Goal: Transaction & Acquisition: Purchase product/service

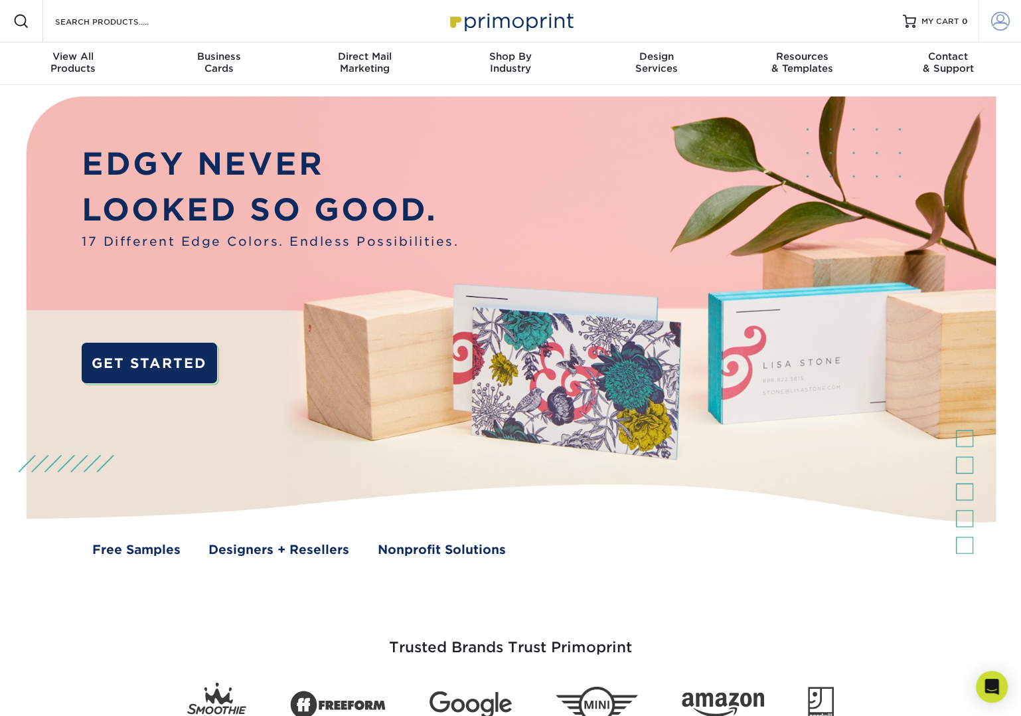
click at [1001, 29] on span at bounding box center [1000, 21] width 19 height 19
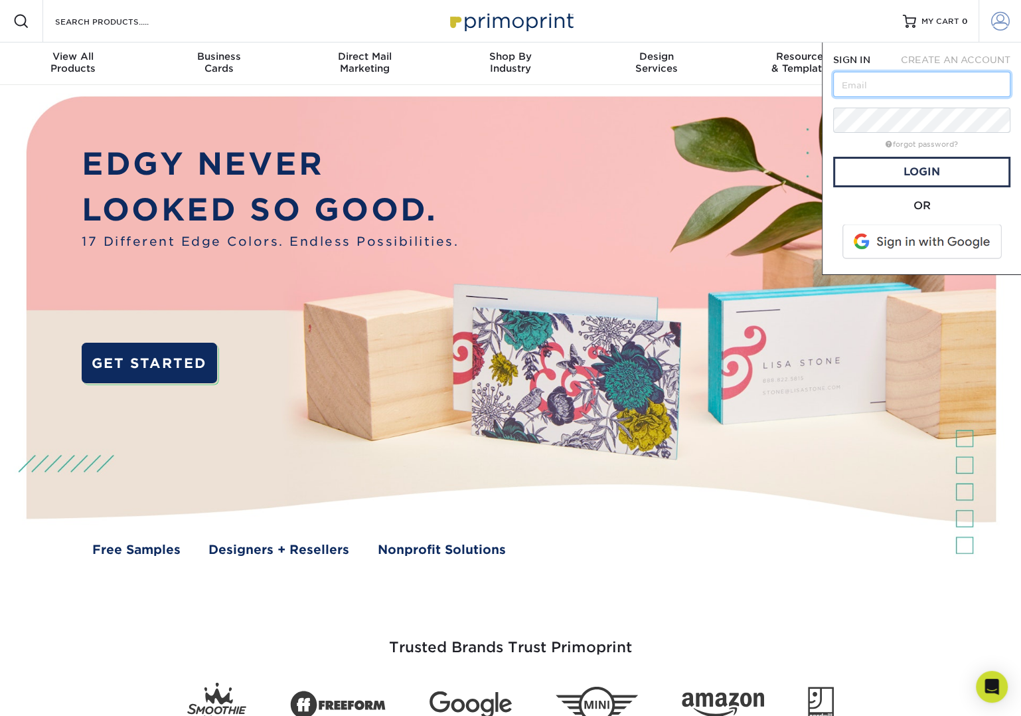
type input "sarah@mpwmarketing.com"
click at [908, 173] on link "Login" at bounding box center [921, 172] width 177 height 31
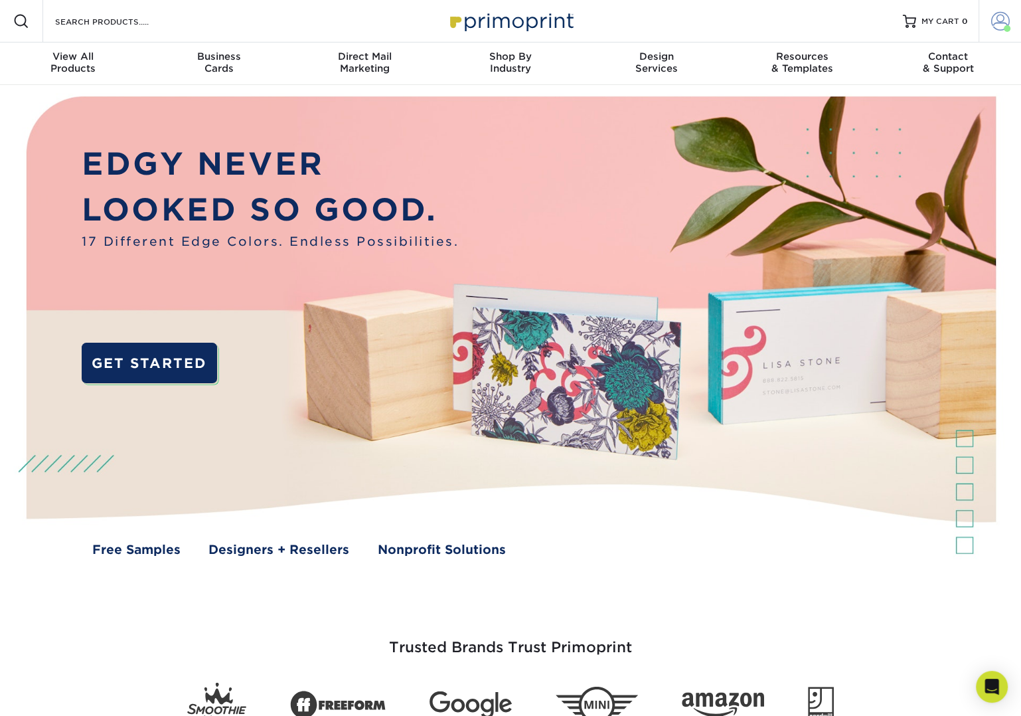
click at [1005, 25] on span at bounding box center [1000, 21] width 19 height 19
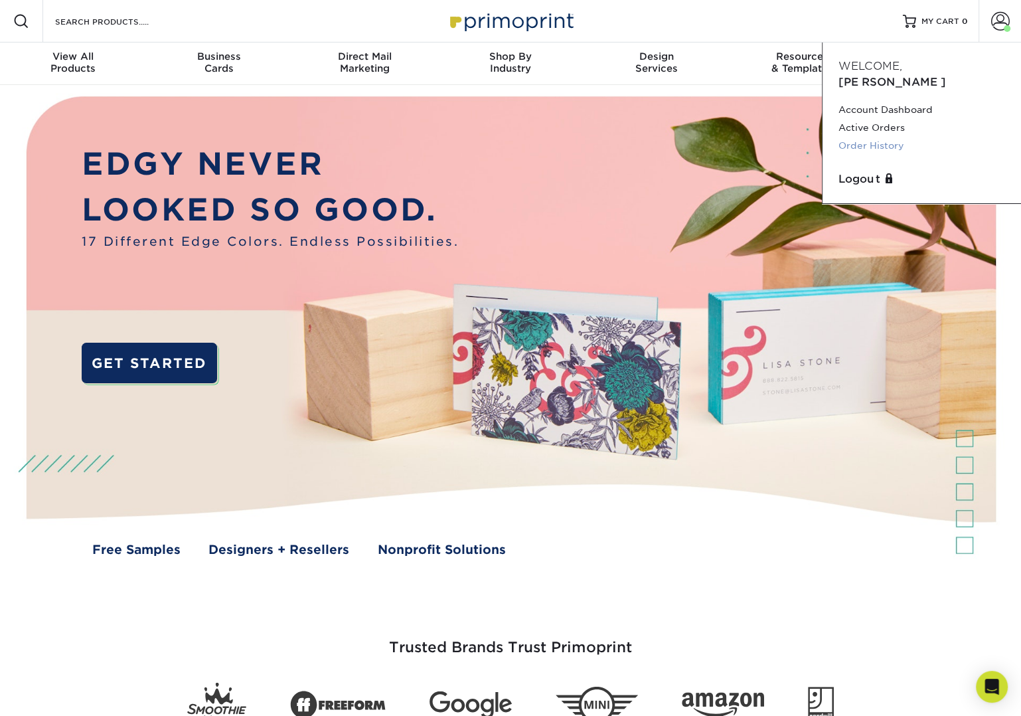
click at [881, 137] on link "Order History" at bounding box center [922, 146] width 167 height 18
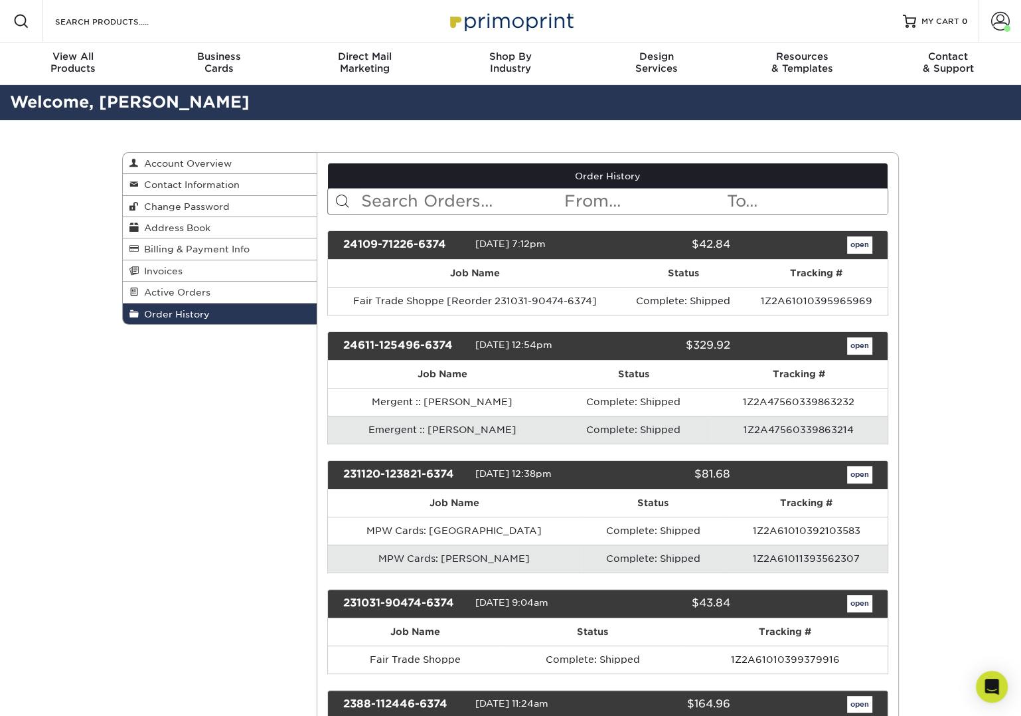
click at [405, 203] on input "text" at bounding box center [462, 201] width 204 height 25
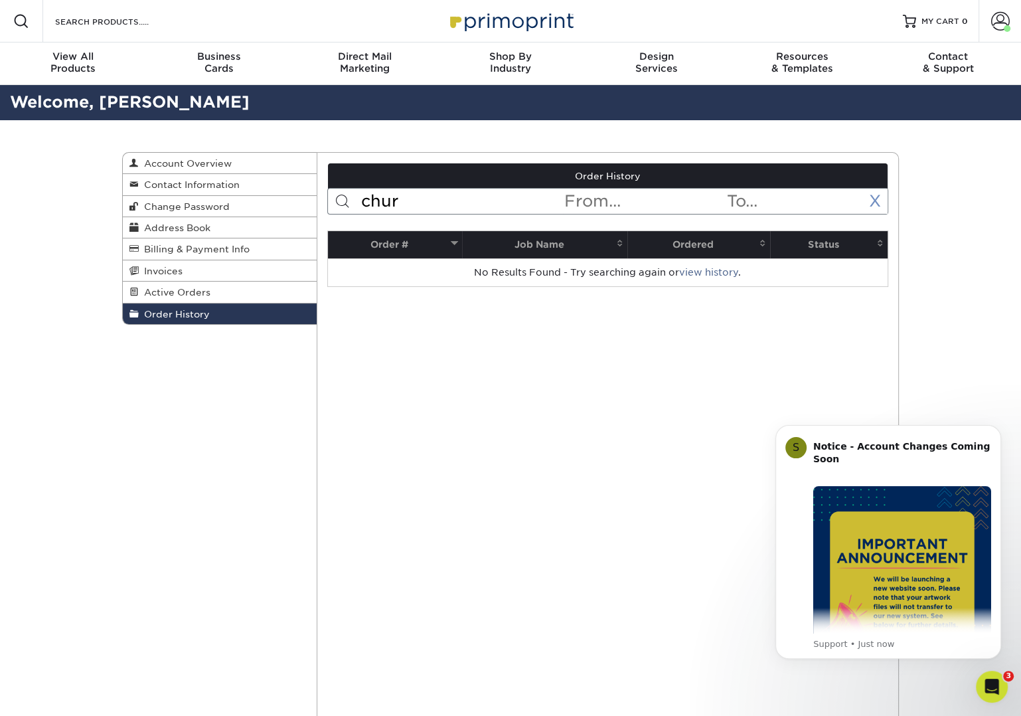
type input "chur"
click at [874, 199] on link "X" at bounding box center [875, 200] width 12 height 19
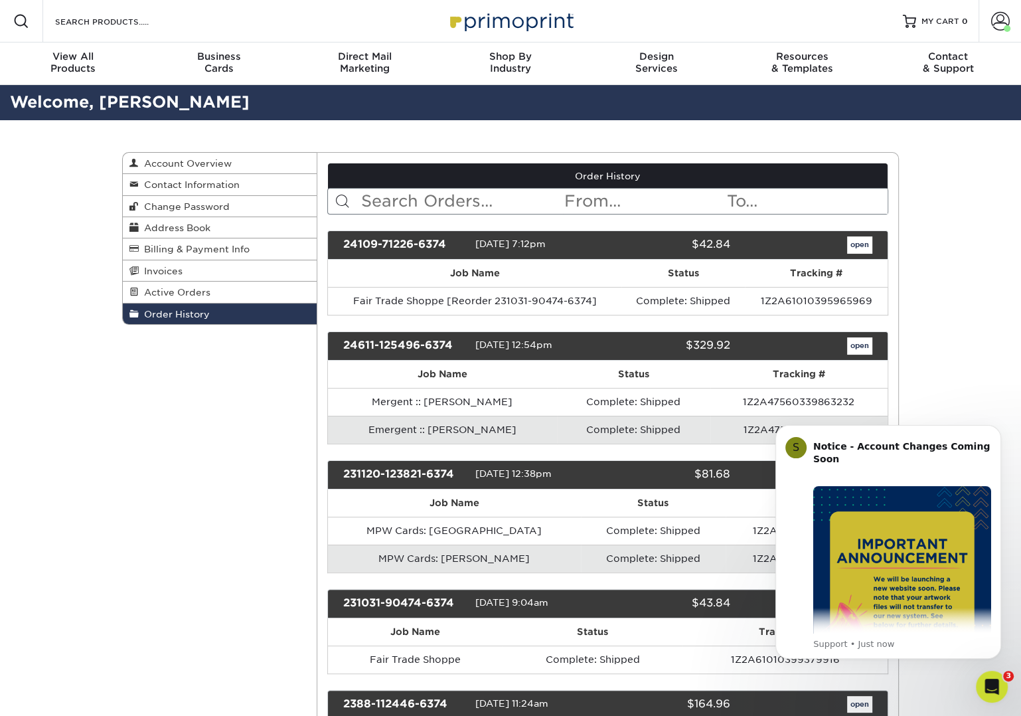
click at [415, 199] on input "text" at bounding box center [462, 201] width 204 height 25
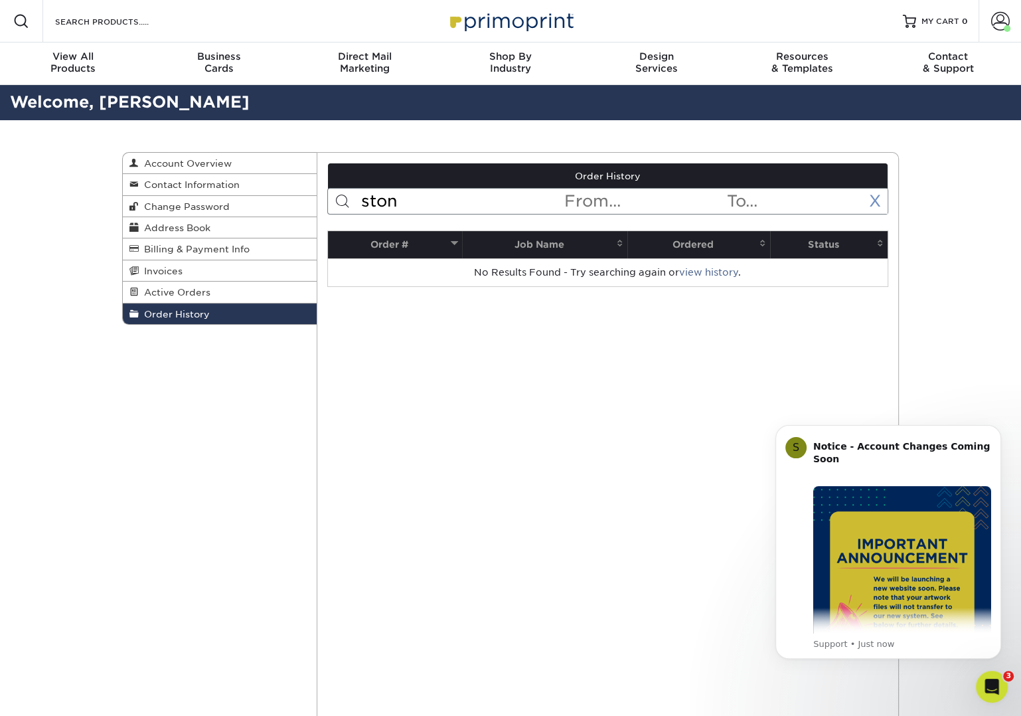
type input "ston"
click at [877, 203] on link "X" at bounding box center [875, 200] width 12 height 19
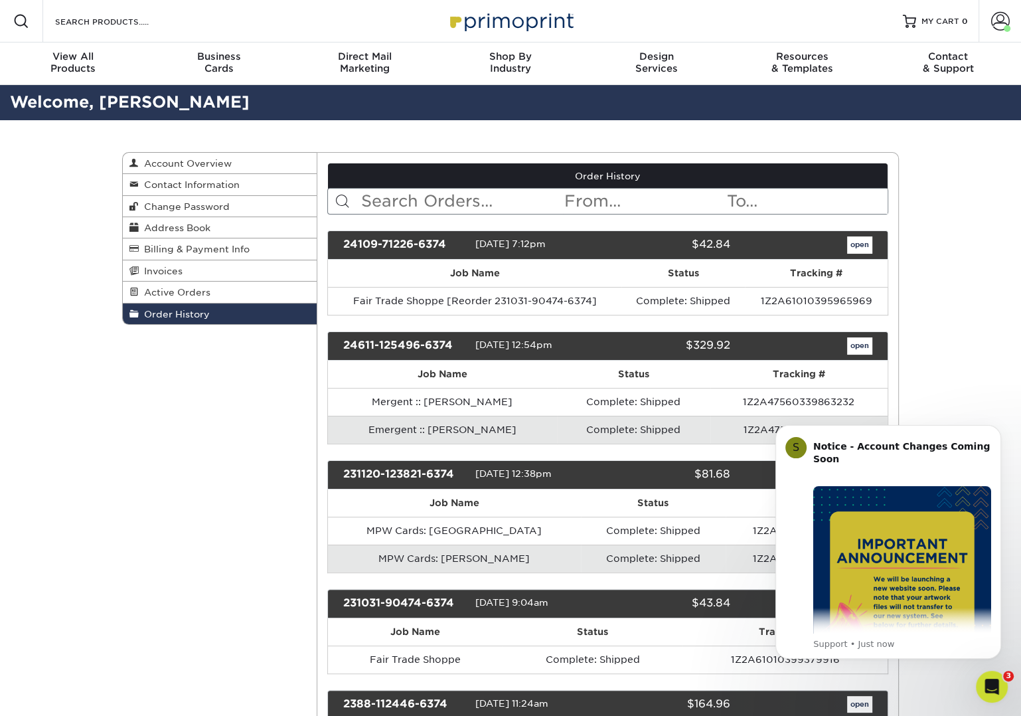
click at [928, 687] on body "S Notice - Account Changes Coming Soon ​ Past Order Files Will Not Transfer: Wh…" at bounding box center [888, 558] width 255 height 289
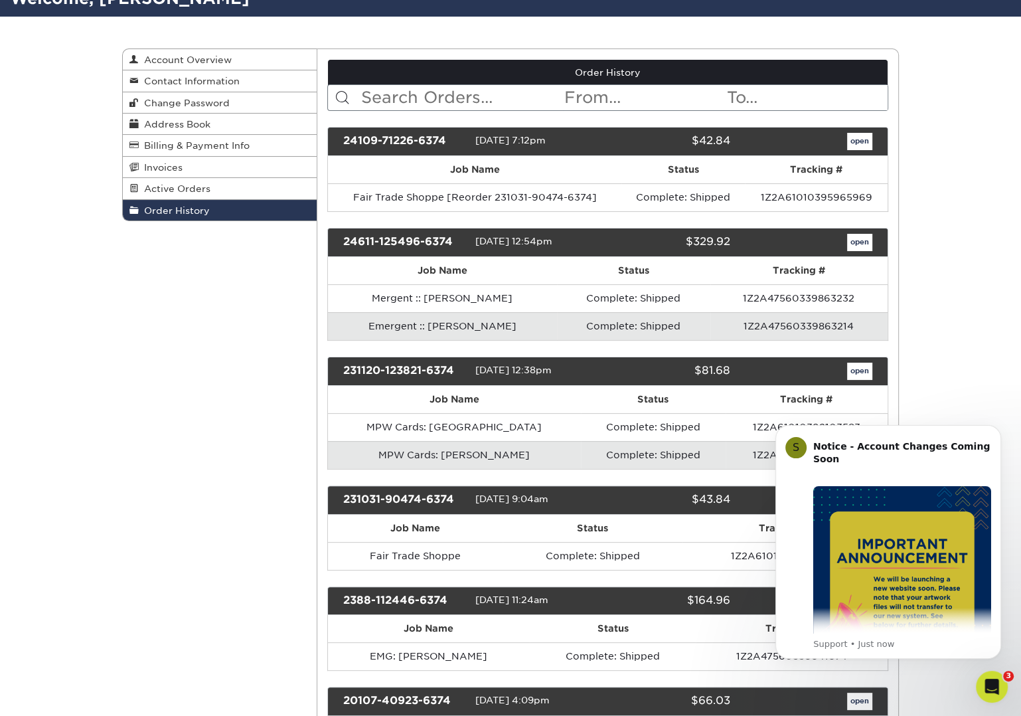
scroll to position [97, 0]
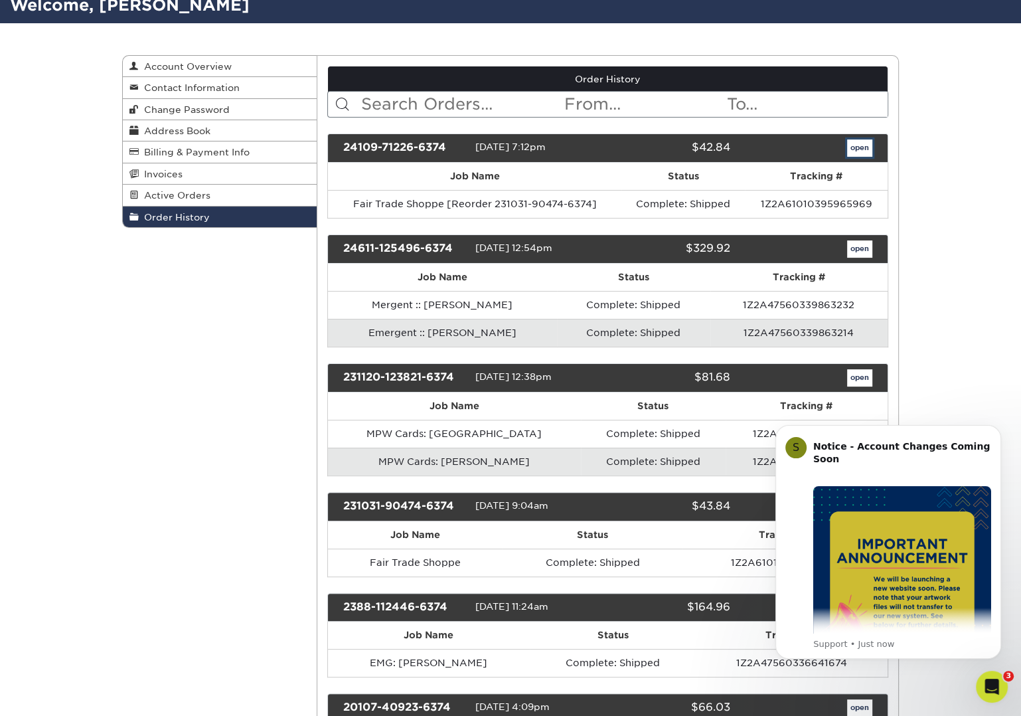
click at [867, 148] on link "open" at bounding box center [859, 147] width 25 height 17
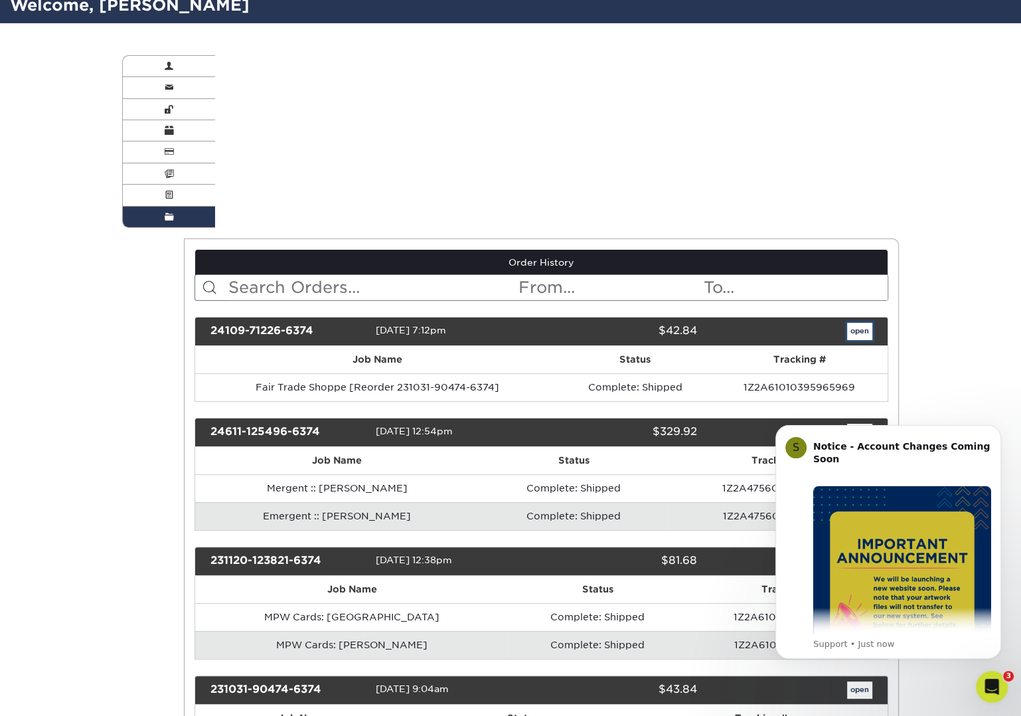
scroll to position [0, 0]
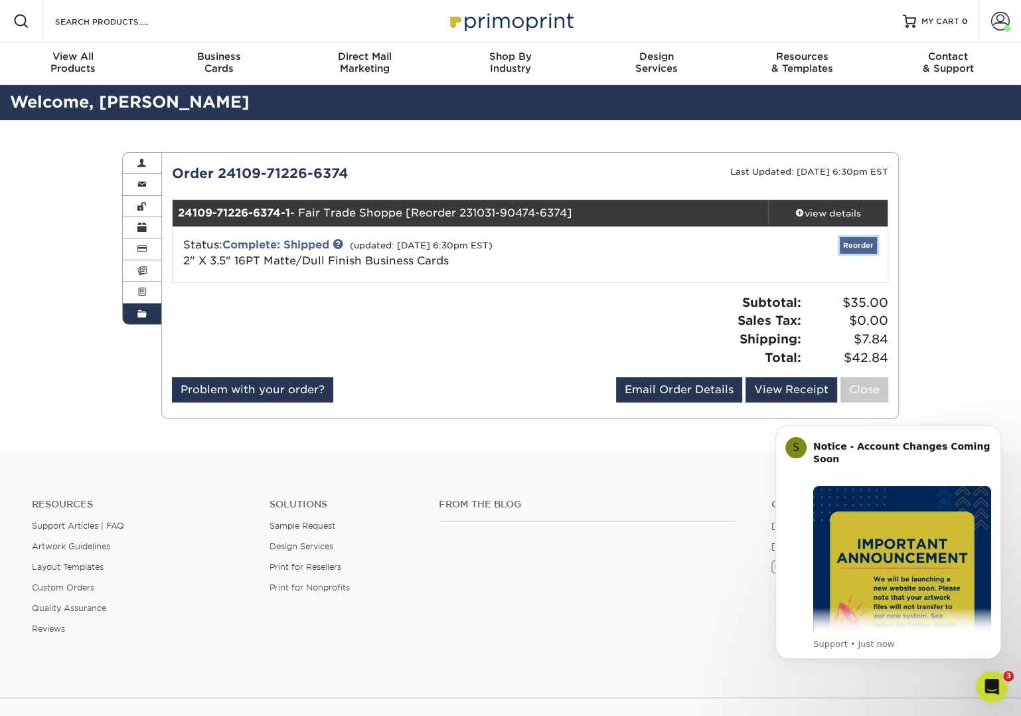
click at [863, 243] on link "Reorder" at bounding box center [858, 245] width 37 height 17
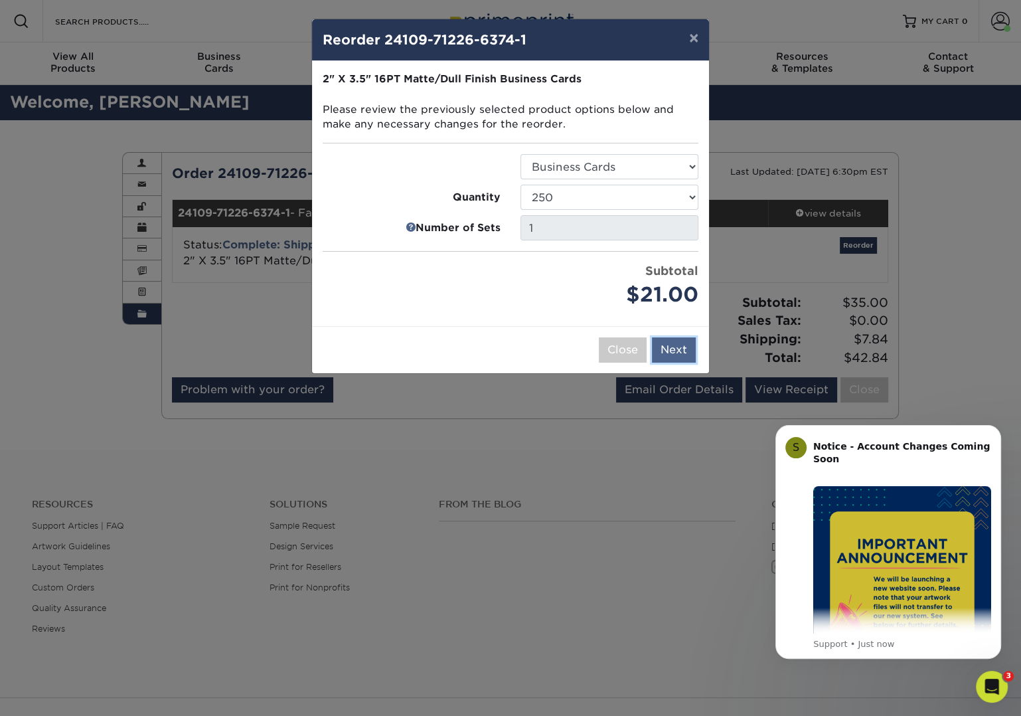
click at [673, 345] on button "Next" at bounding box center [674, 349] width 44 height 25
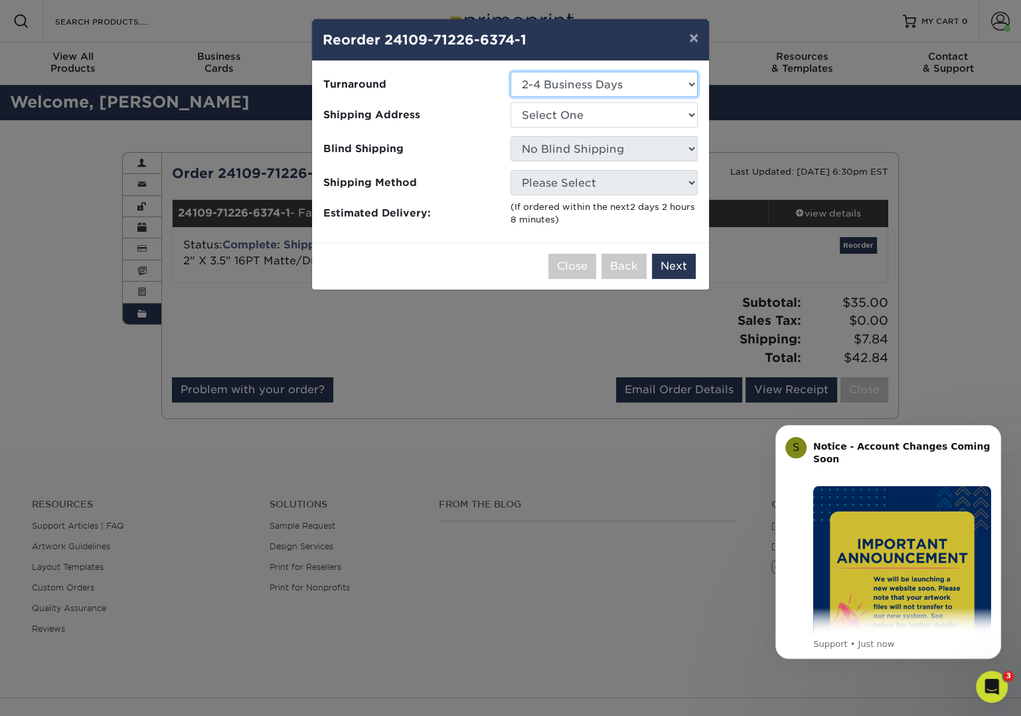
click at [574, 82] on select "Select One 2-4 Business Days 2 Day Next Business Day" at bounding box center [604, 84] width 187 height 25
click at [511, 72] on select "Select One 2-4 Business Days 2 Day Next Business Day" at bounding box center [604, 84] width 187 height 25
click at [562, 115] on select "Select One Corey – Home Eagle Eye – San Diego, CA Emergent - Tricia Emergent – …" at bounding box center [604, 114] width 187 height 25
select select "197432"
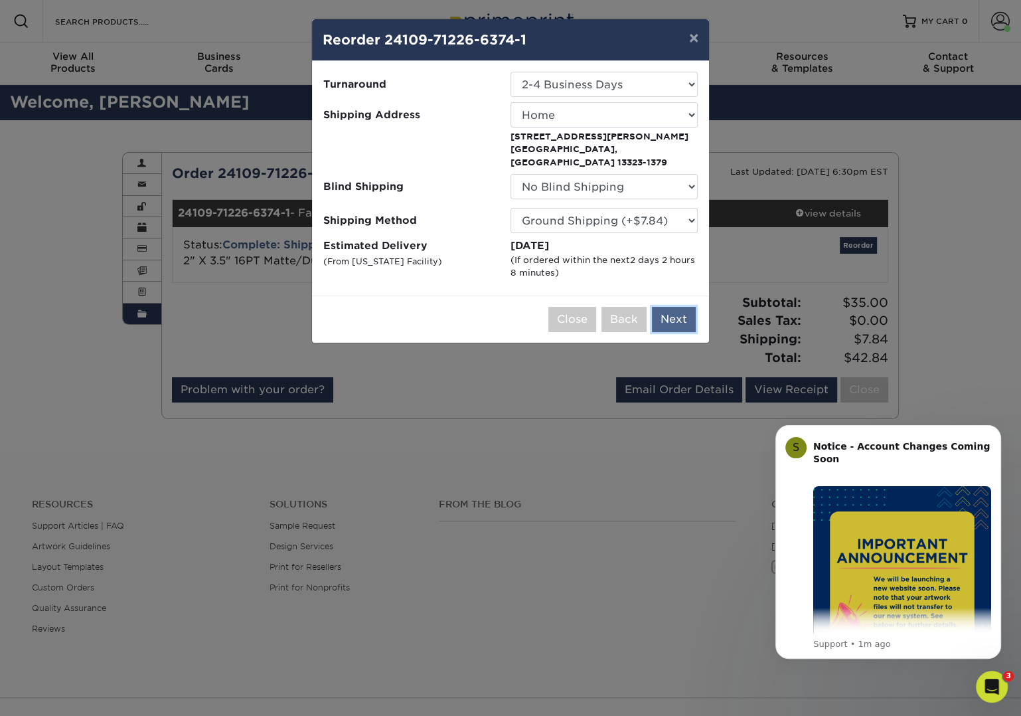
click at [675, 307] on button "Next" at bounding box center [674, 319] width 44 height 25
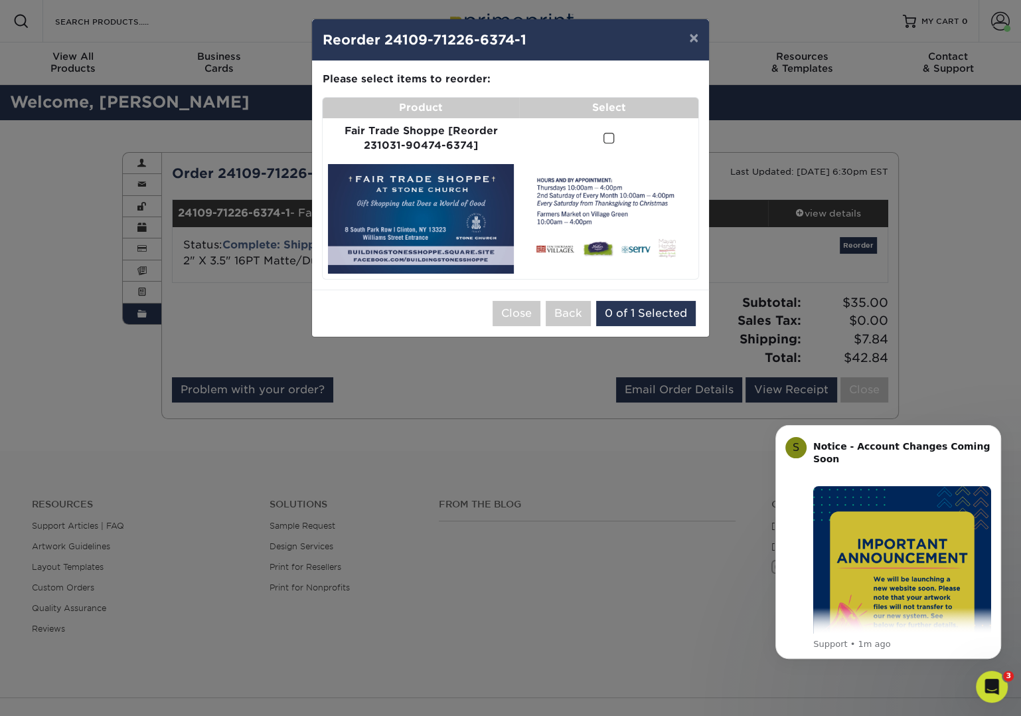
click at [610, 137] on span at bounding box center [609, 138] width 11 height 13
click at [0, 0] on input "checkbox" at bounding box center [0, 0] width 0 height 0
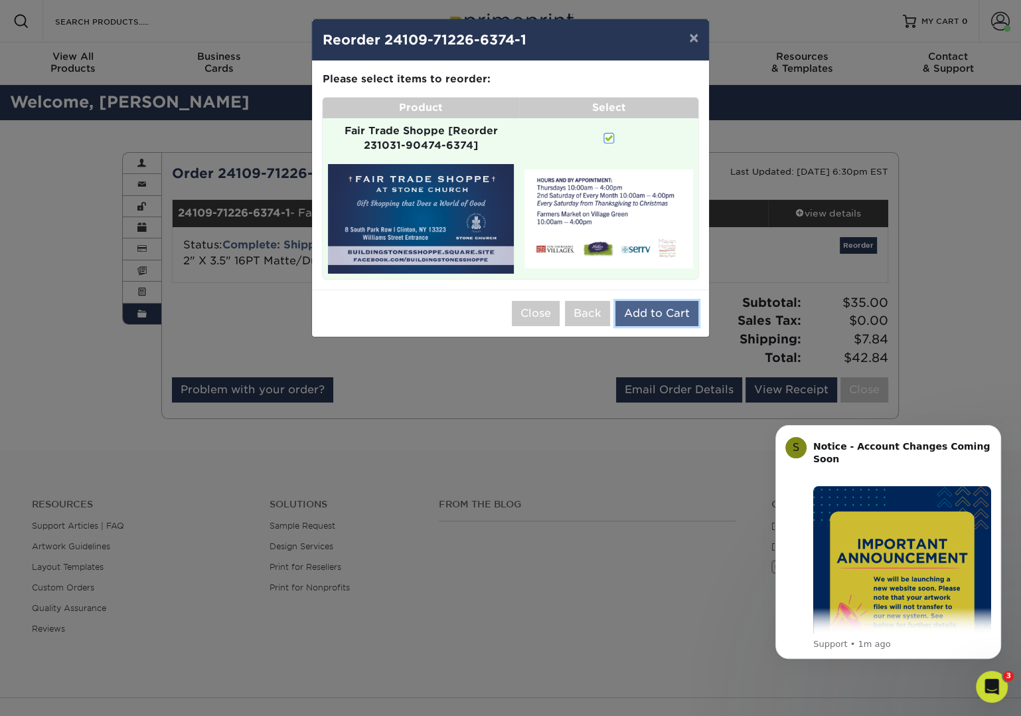
click at [651, 309] on button "Add to Cart" at bounding box center [657, 313] width 83 height 25
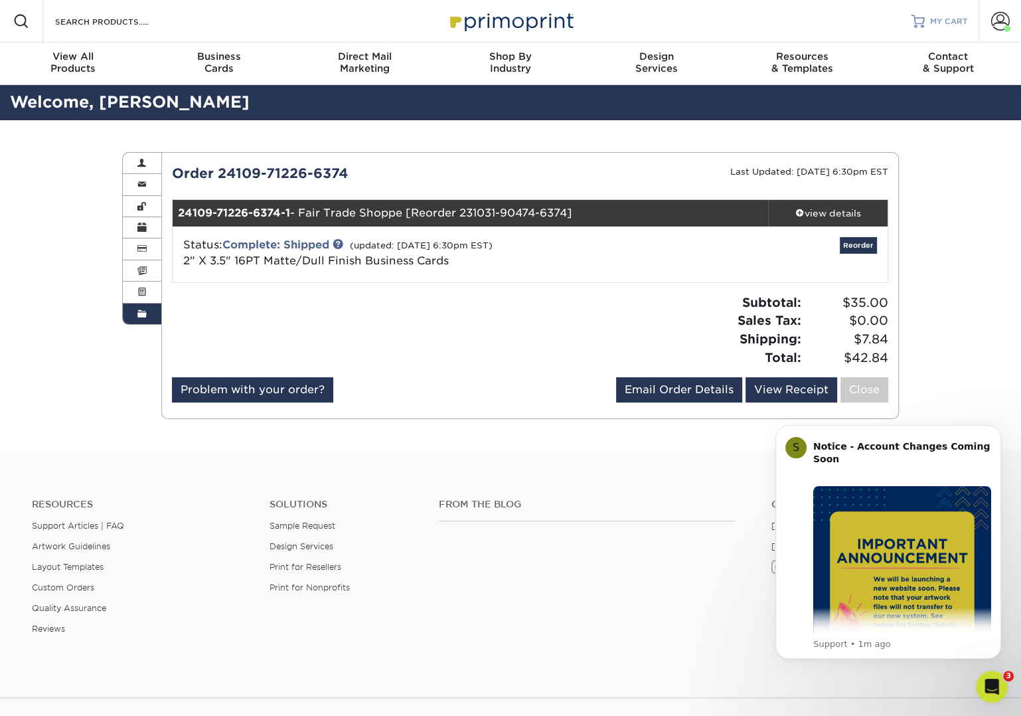
click at [951, 21] on span "MY CART" at bounding box center [949, 21] width 38 height 11
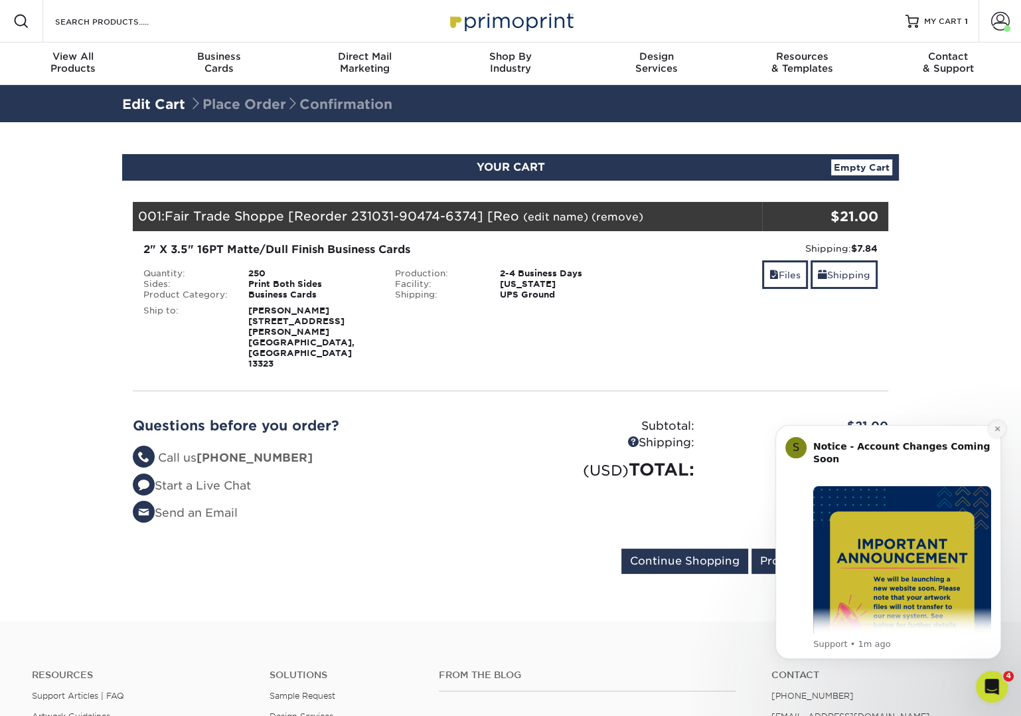
click at [999, 428] on icon "Dismiss notification" at bounding box center [997, 428] width 7 height 7
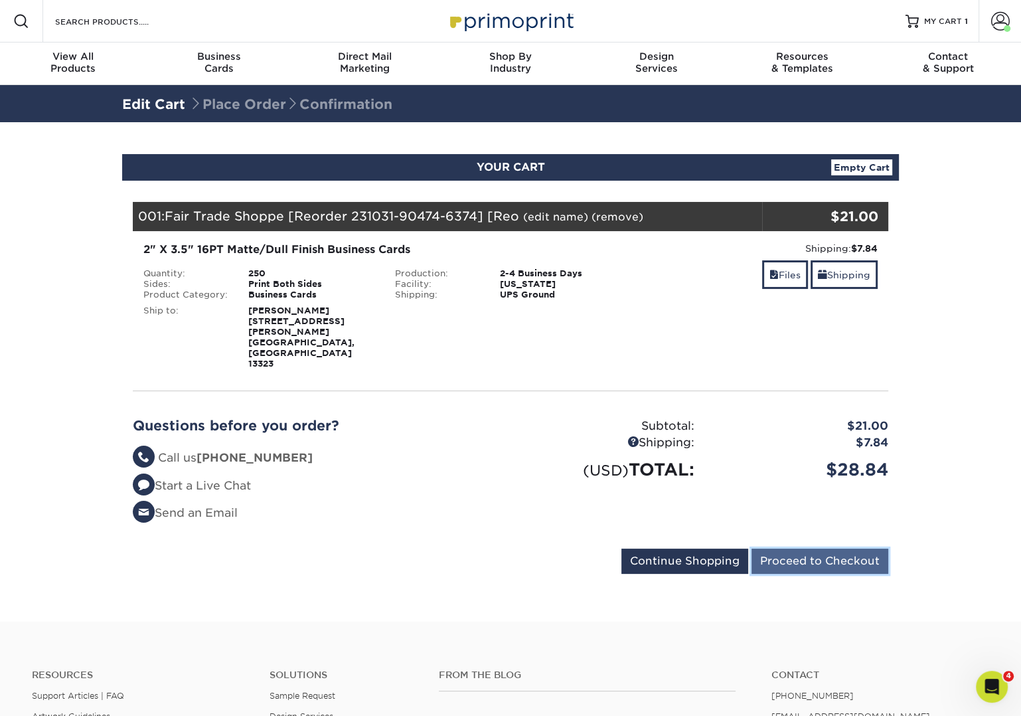
click at [815, 548] on input "Proceed to Checkout" at bounding box center [820, 560] width 137 height 25
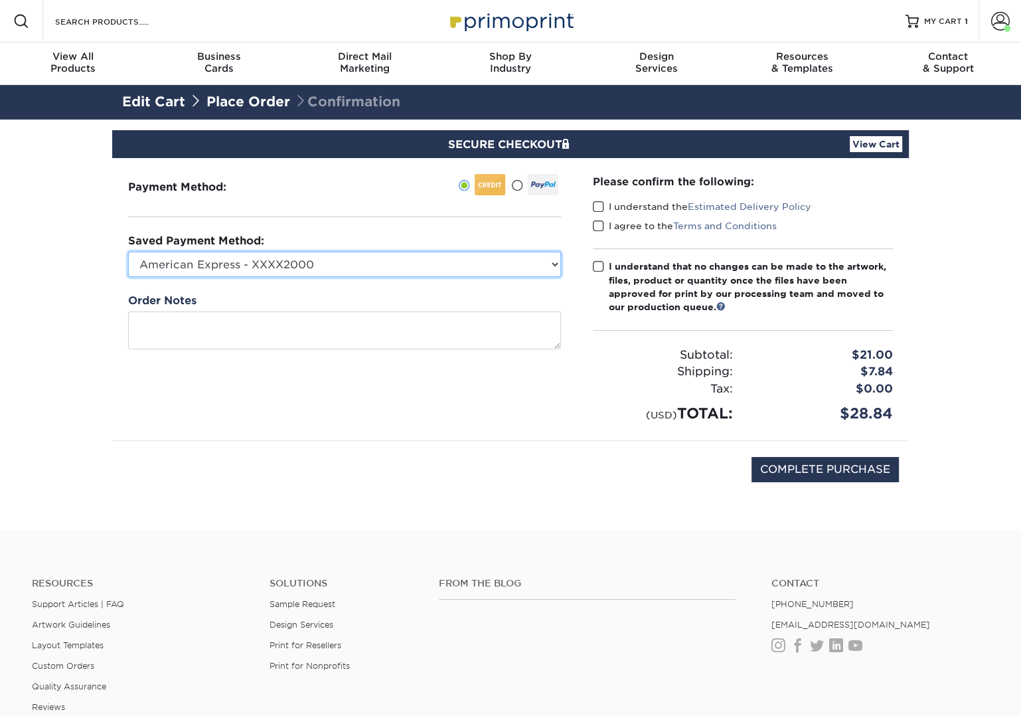
click at [341, 264] on select "American Express - XXXX2000 MasterCard - XXXX1339 MasterCard - XXXX1339 America…" at bounding box center [344, 264] width 433 height 25
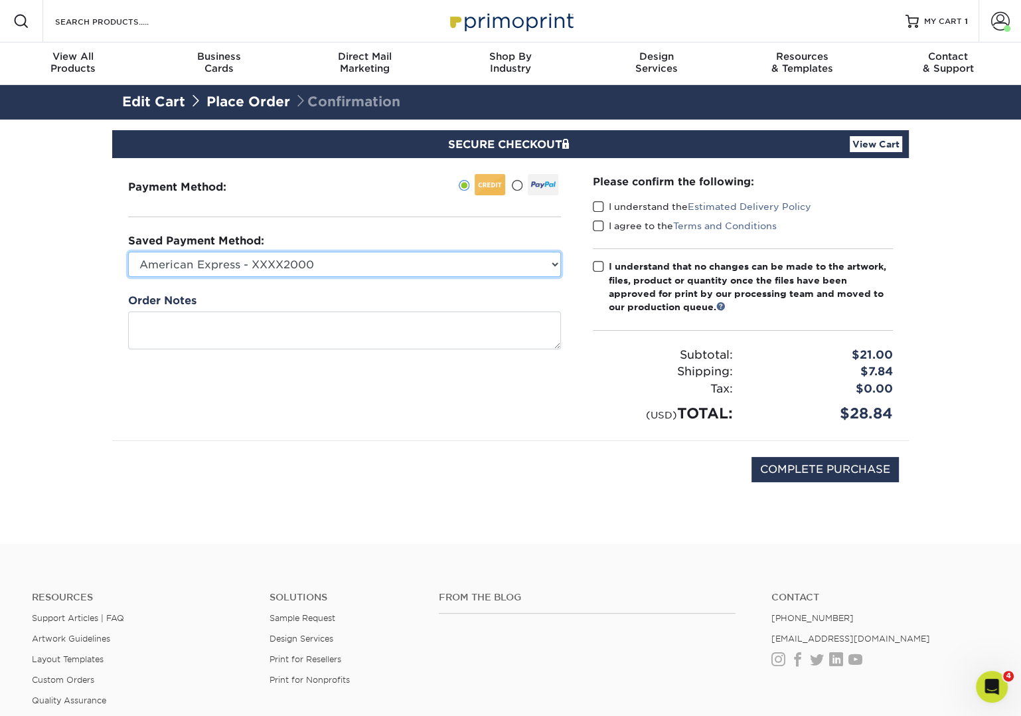
select select
click at [128, 252] on select "American Express - XXXX2000 MasterCard - XXXX1339 MasterCard - XXXX1339 America…" at bounding box center [344, 264] width 433 height 25
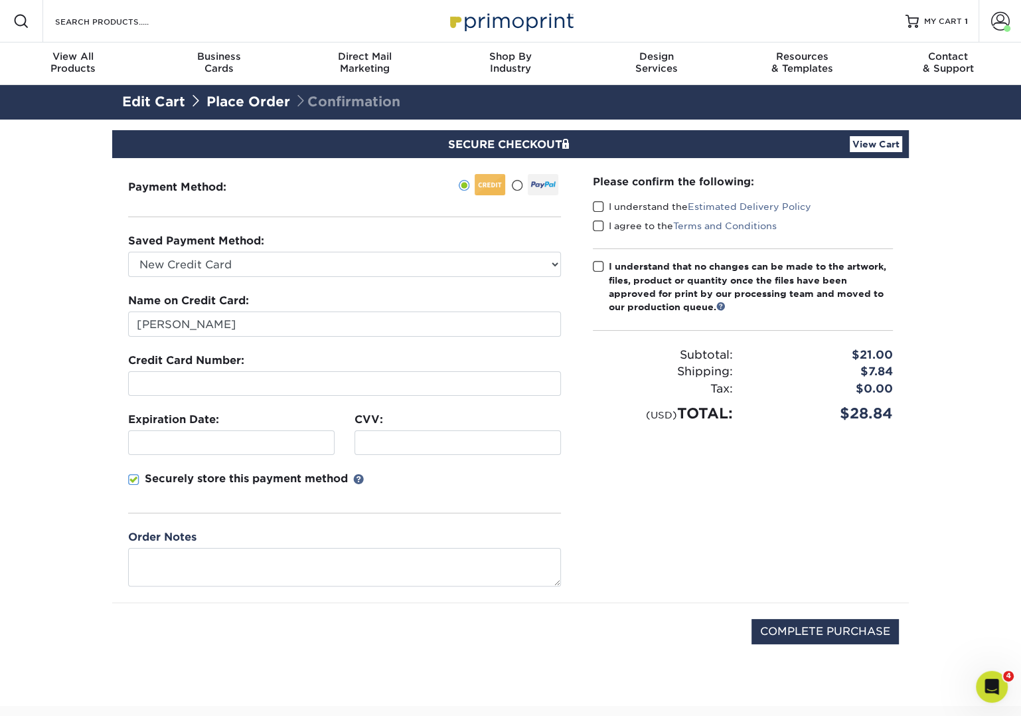
click at [600, 207] on span at bounding box center [598, 207] width 11 height 13
click at [0, 0] on input "I understand the Estimated Delivery Policy" at bounding box center [0, 0] width 0 height 0
click at [599, 224] on span at bounding box center [598, 226] width 11 height 13
click at [0, 0] on input "I agree to the Terms and Conditions" at bounding box center [0, 0] width 0 height 0
click at [599, 267] on span at bounding box center [598, 266] width 11 height 13
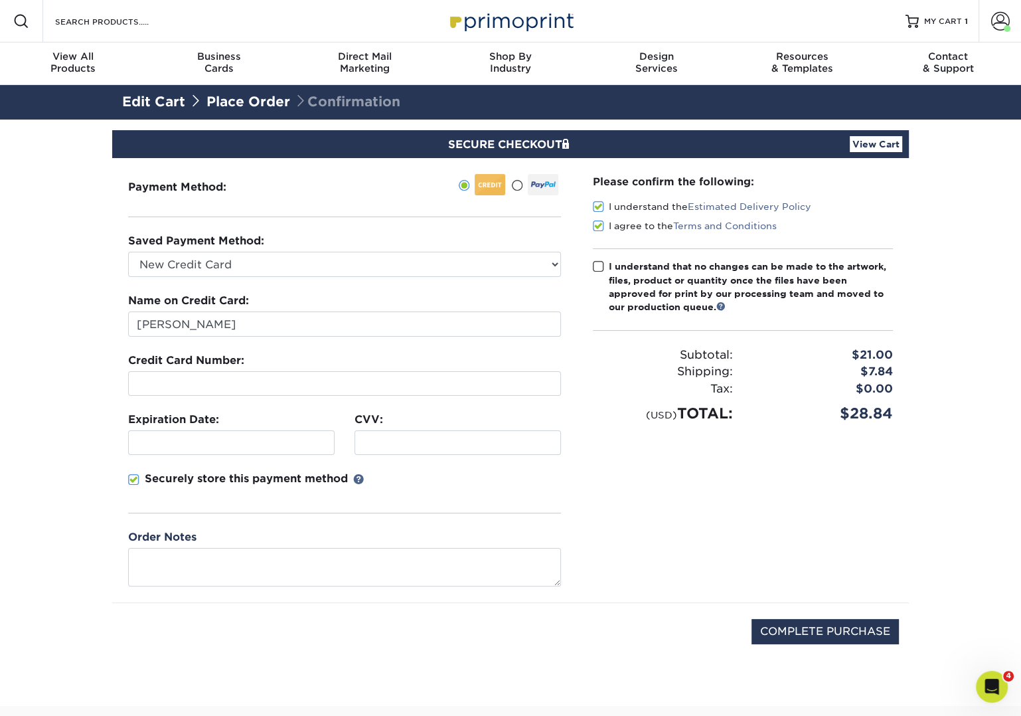
click at [0, 0] on input "I understand that no changes can be made to the artwork, files, product or quan…" at bounding box center [0, 0] width 0 height 0
click at [809, 623] on input "COMPLETE PURCHASE" at bounding box center [825, 631] width 147 height 25
type input "PROCESSING, PLEASE WAIT..."
